Goal: Transaction & Acquisition: Obtain resource

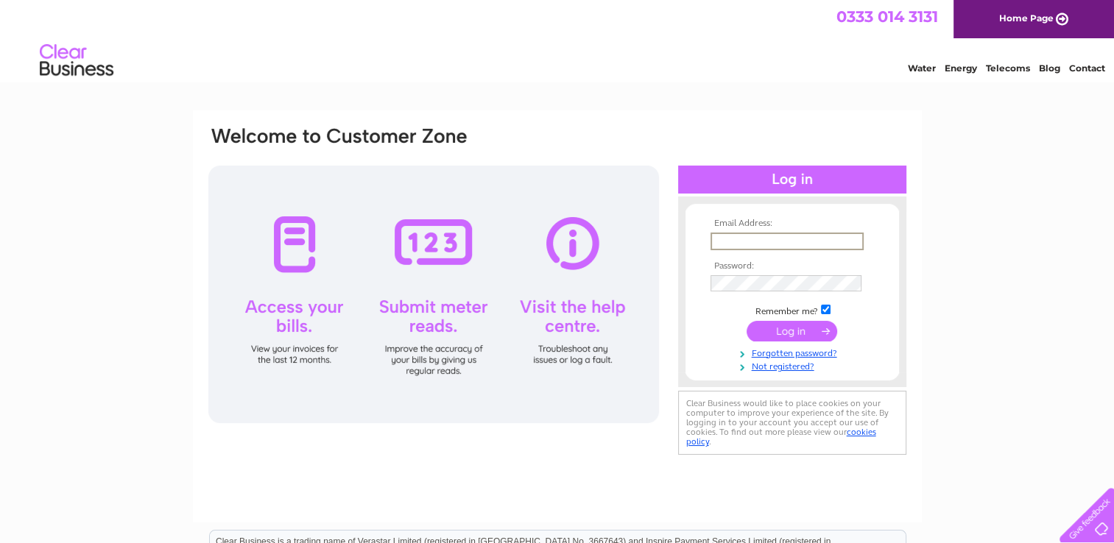
click at [749, 240] on input "text" at bounding box center [786, 242] width 153 height 18
type input "[EMAIL_ADDRESS][PERSON_NAME][DOMAIN_NAME]"
click at [746, 320] on input "submit" at bounding box center [791, 330] width 91 height 21
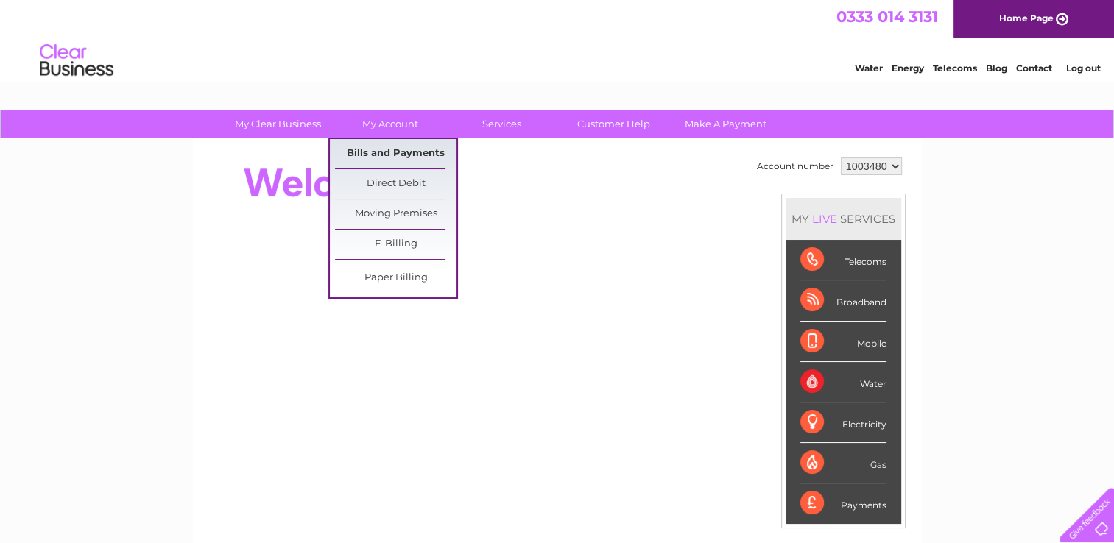
click at [395, 155] on link "Bills and Payments" at bounding box center [395, 153] width 121 height 29
click at [420, 150] on link "Bills and Payments" at bounding box center [395, 153] width 121 height 29
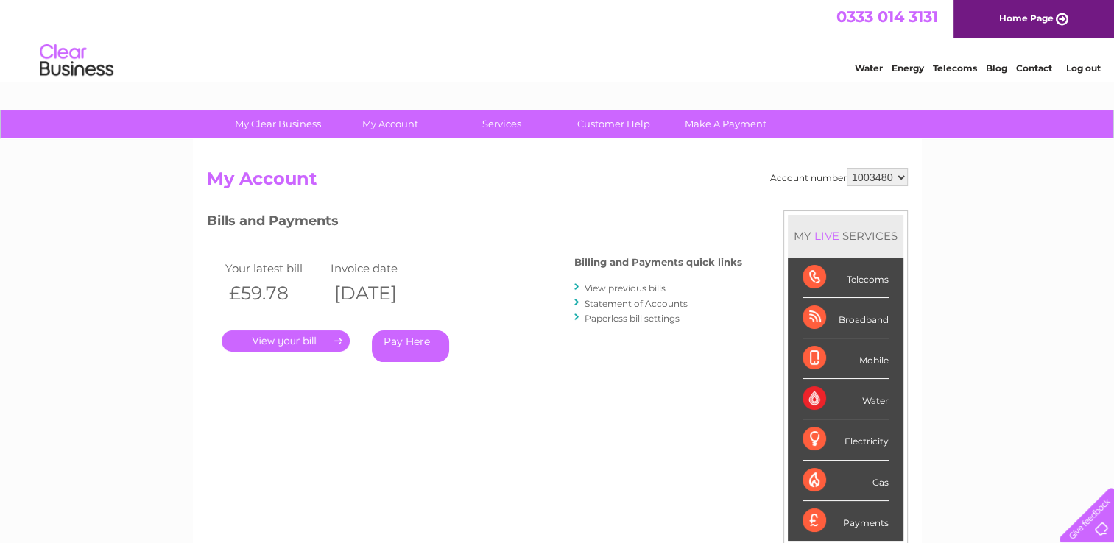
click at [319, 340] on link "." at bounding box center [286, 341] width 128 height 21
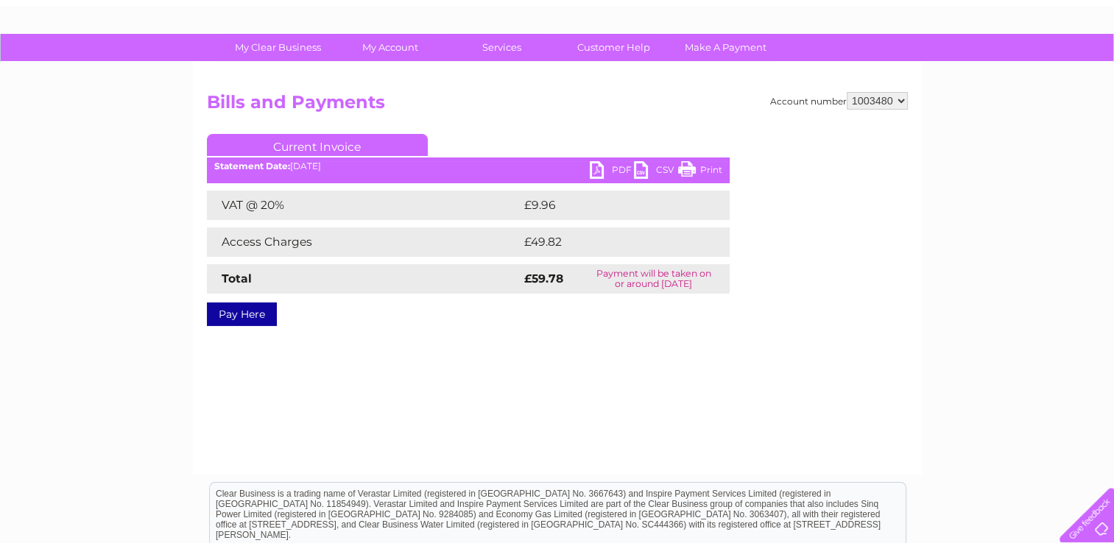
scroll to position [74, 0]
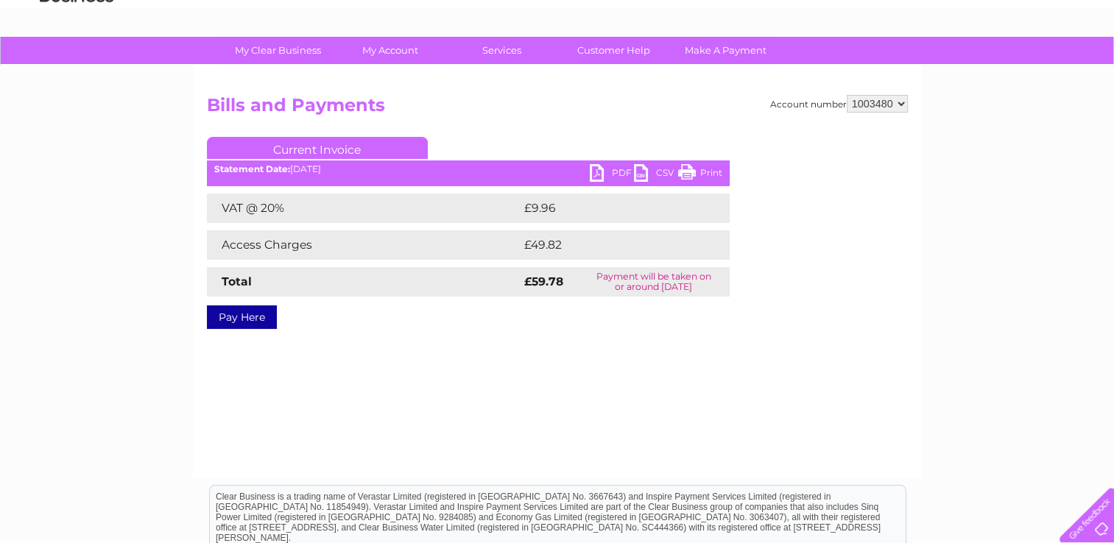
click at [592, 177] on link "PDF" at bounding box center [612, 174] width 44 height 21
click at [1004, 198] on div "My Clear Business Login Details My Details My Preferences Link Account My Accou…" at bounding box center [557, 383] width 1114 height 693
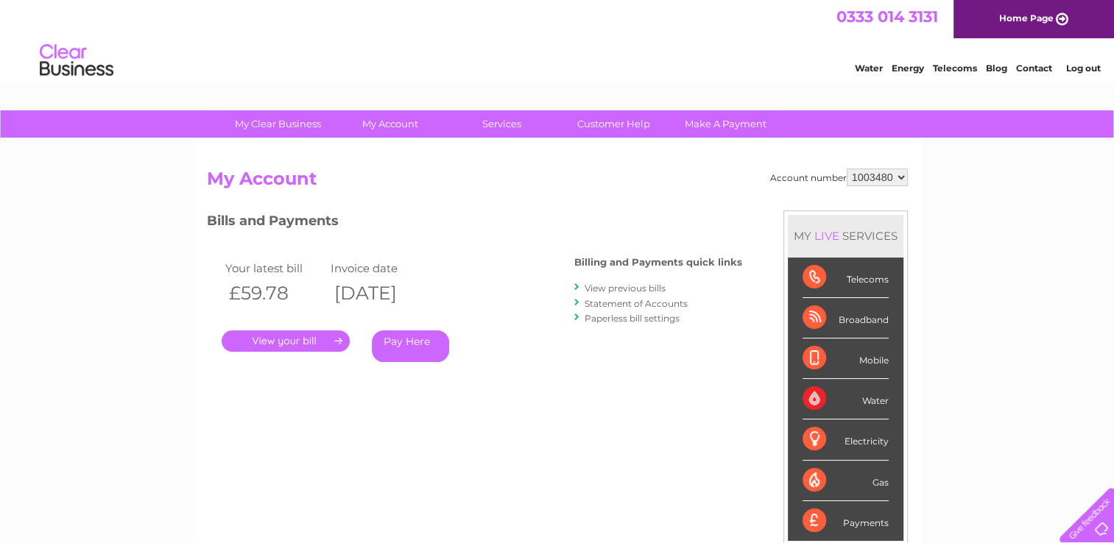
click at [1080, 66] on link "Log out" at bounding box center [1082, 68] width 35 height 11
